Goal: Task Accomplishment & Management: Manage account settings

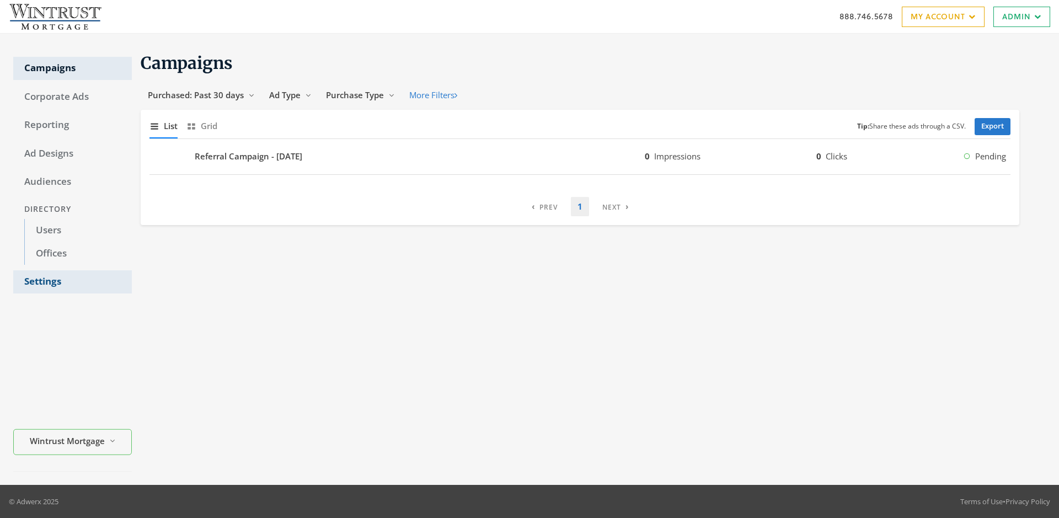
click at [72, 282] on link "Settings" at bounding box center [72, 281] width 119 height 23
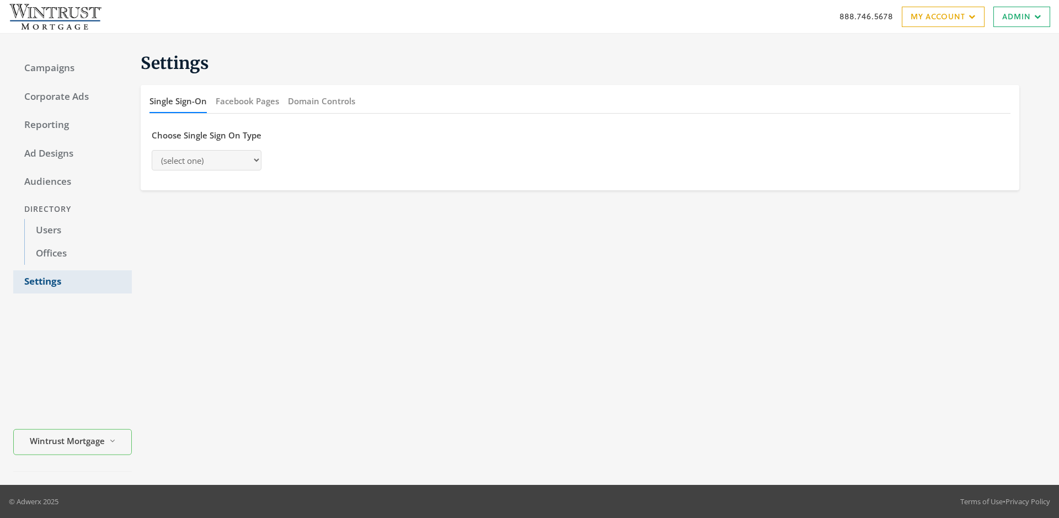
select select "[PERSON_NAME]"
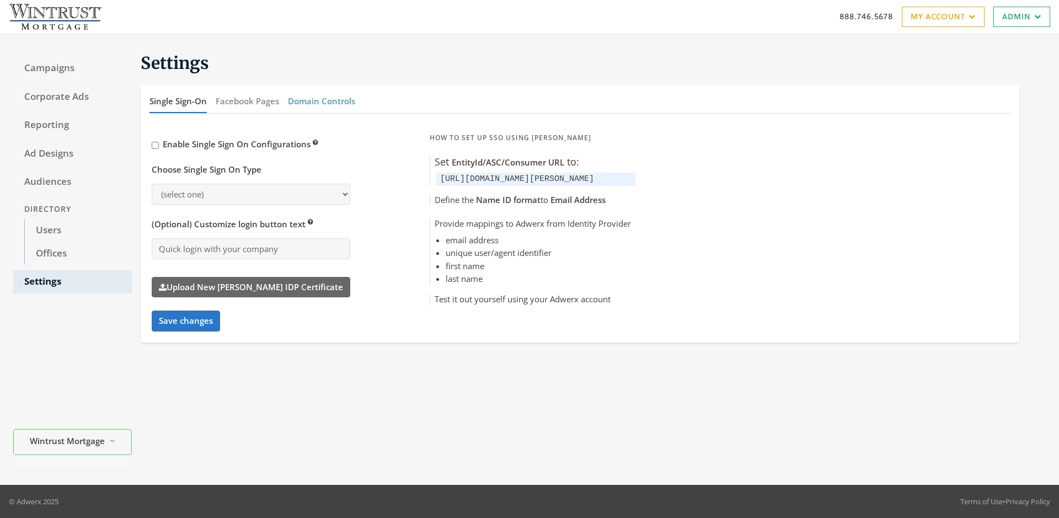
click at [321, 101] on button "Domain Controls" at bounding box center [321, 101] width 67 height 24
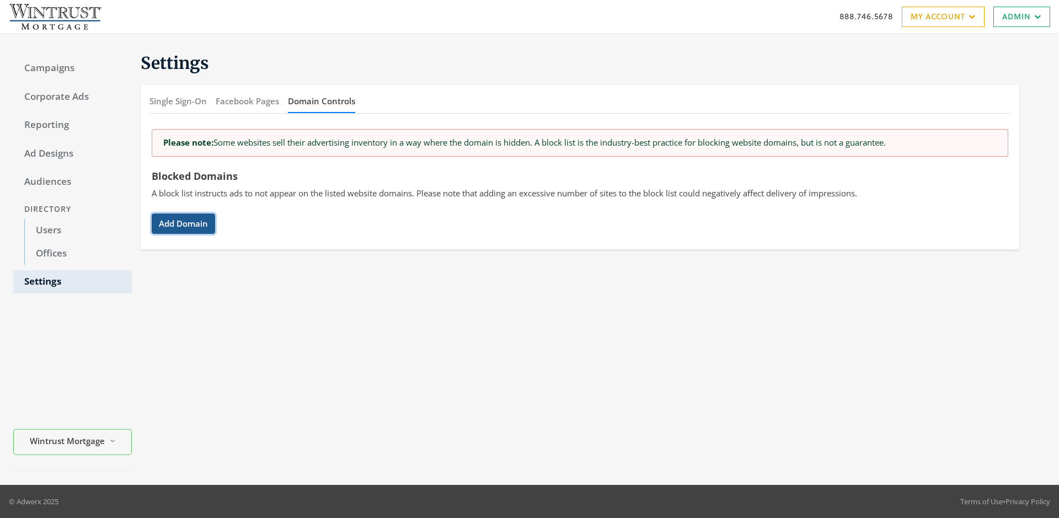
click at [183, 223] on button "Add Domain" at bounding box center [183, 224] width 63 height 20
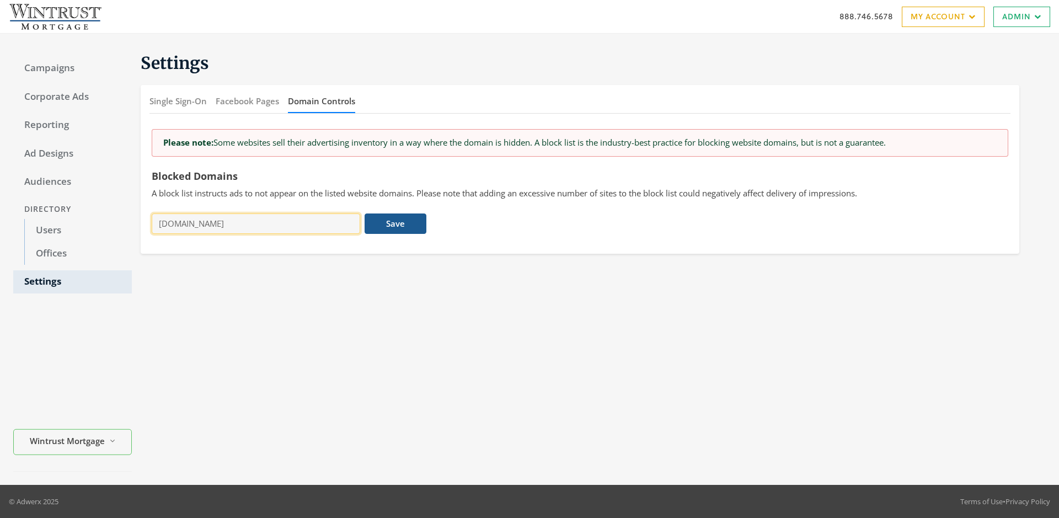
type input "[DOMAIN_NAME]"
click at [396, 223] on button "Save" at bounding box center [395, 224] width 61 height 20
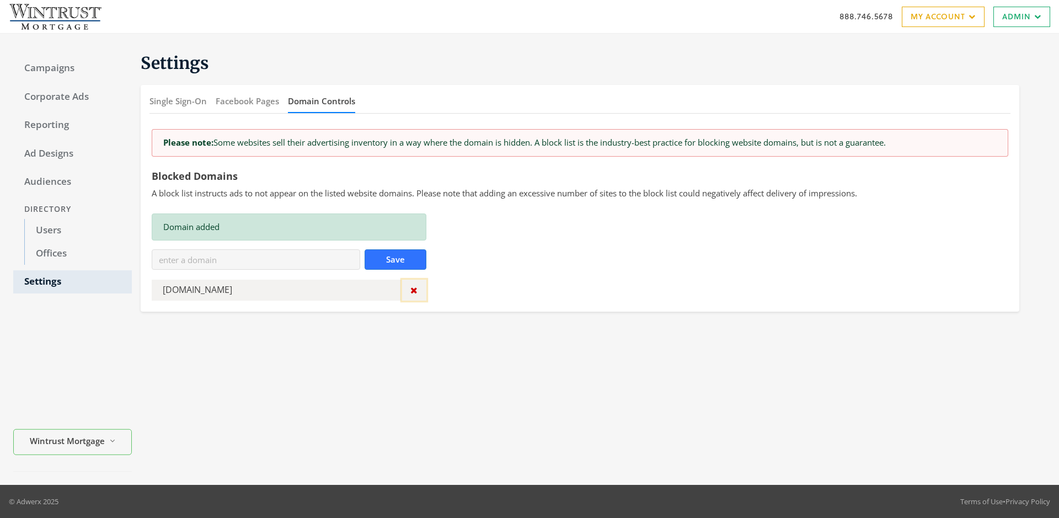
click at [414, 290] on icon "button" at bounding box center [414, 290] width 7 height 9
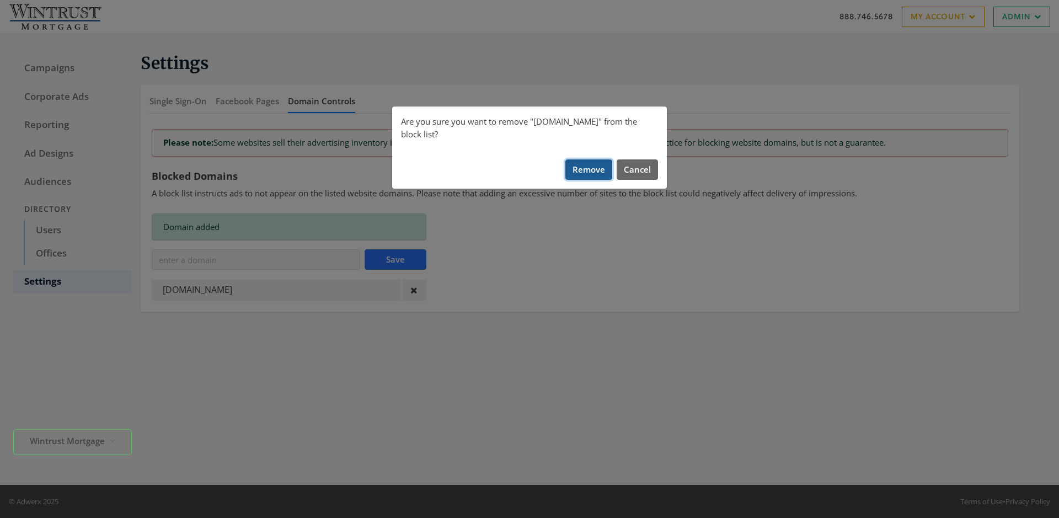
click at [589, 159] on button "Remove" at bounding box center [589, 169] width 47 height 20
